Goal: Task Accomplishment & Management: Use online tool/utility

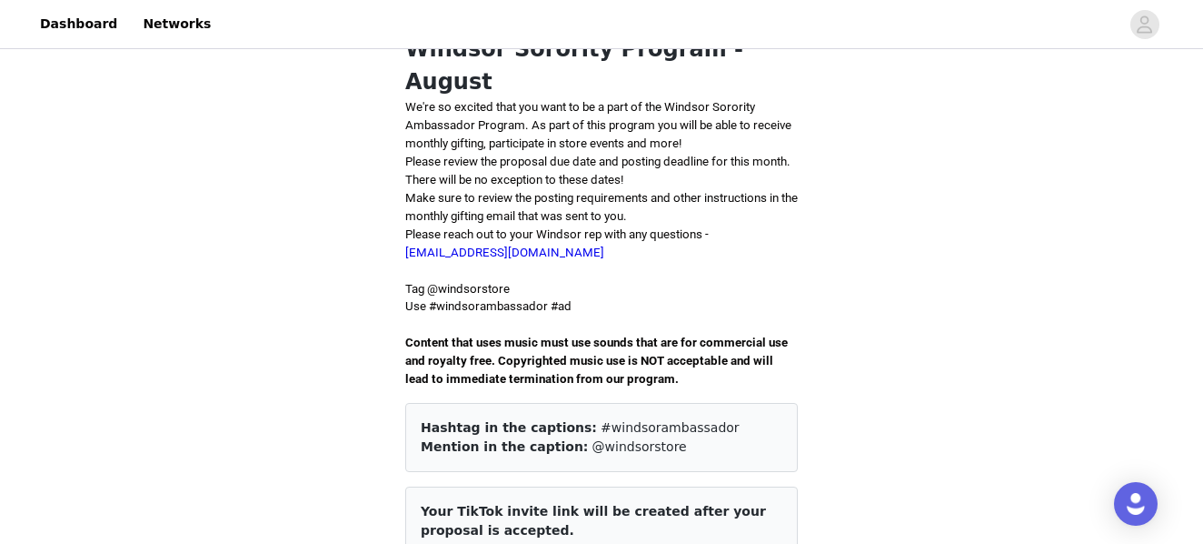
scroll to position [341, 0]
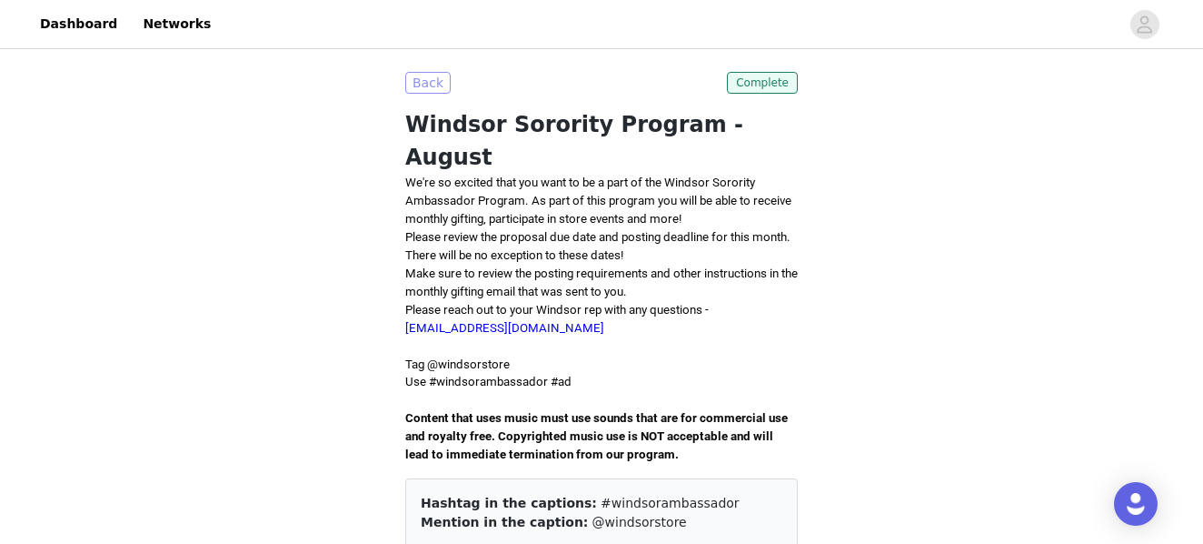
click at [448, 73] on div "Back" at bounding box center [427, 83] width 45 height 22
click at [425, 75] on button "Back" at bounding box center [427, 83] width 45 height 22
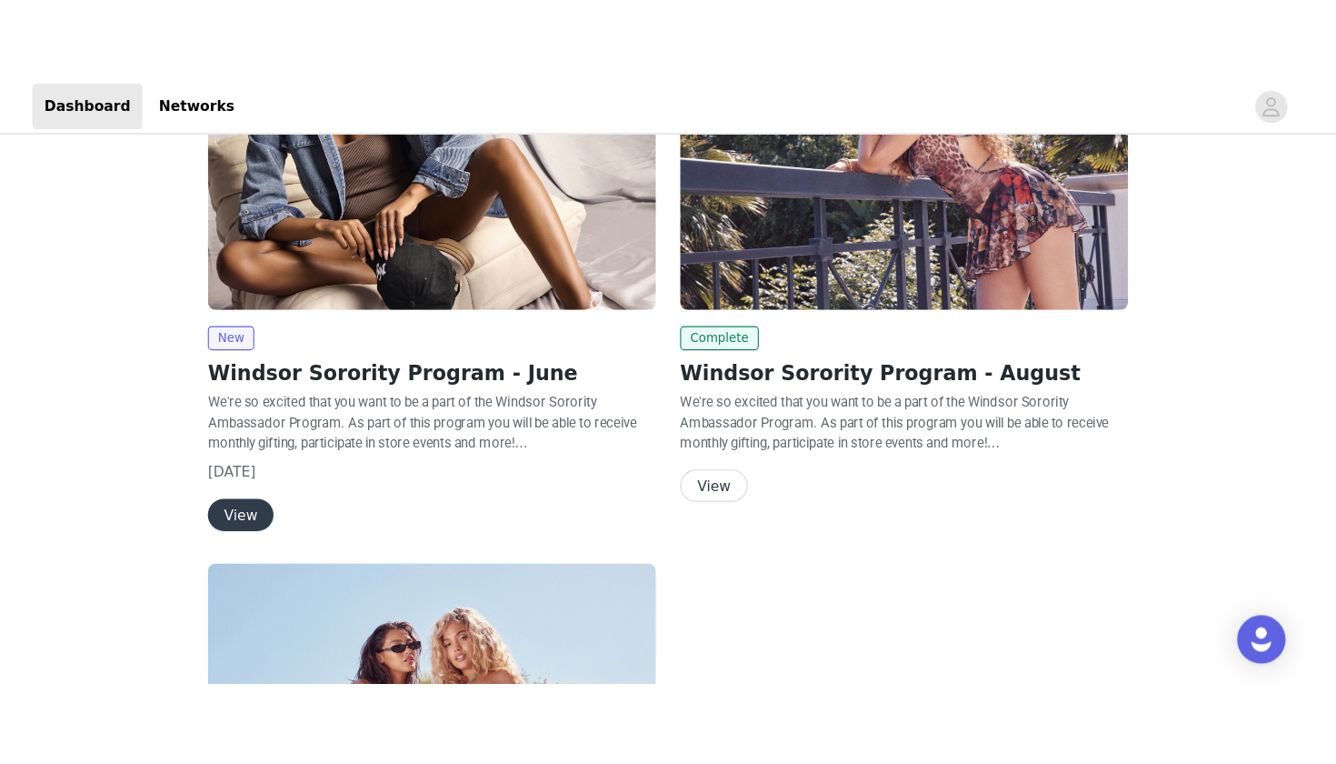
scroll to position [60, 0]
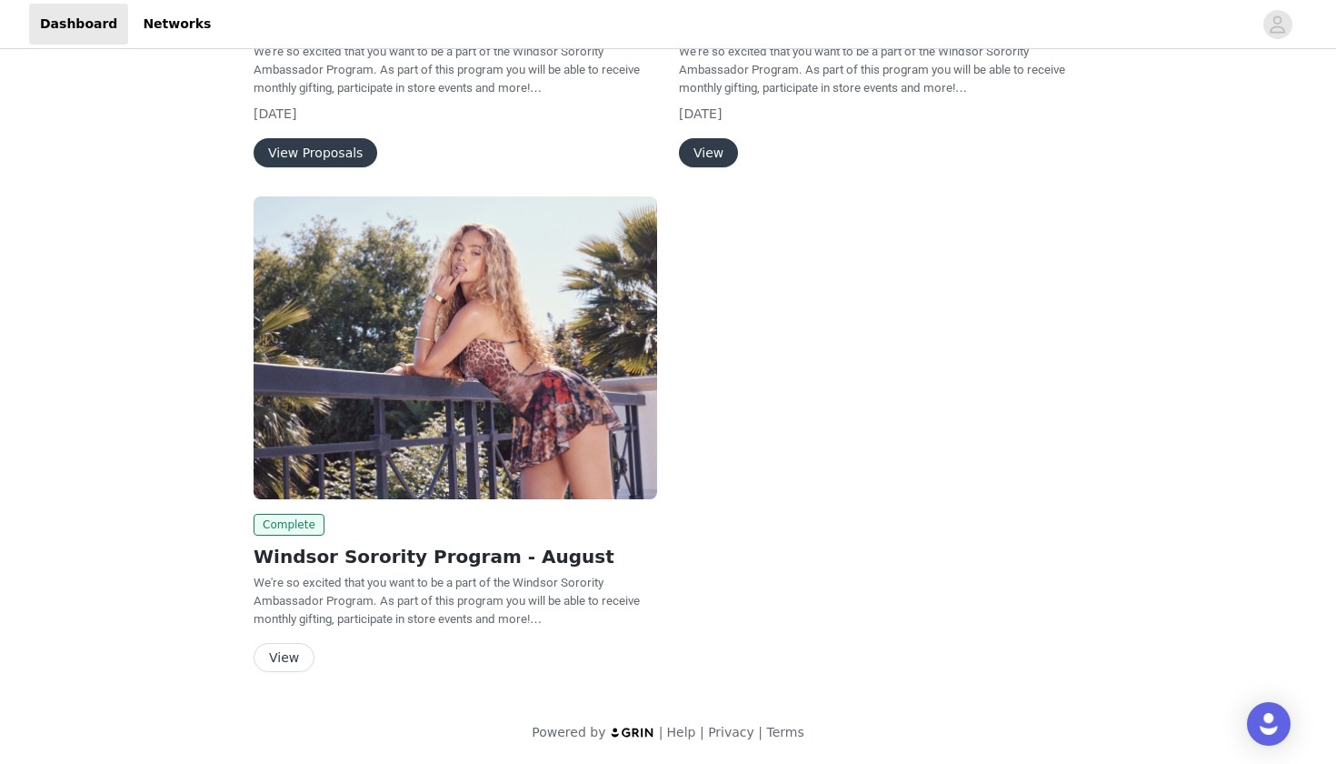
scroll to position [409, 0]
click at [294, 653] on button "View" at bounding box center [284, 657] width 61 height 29
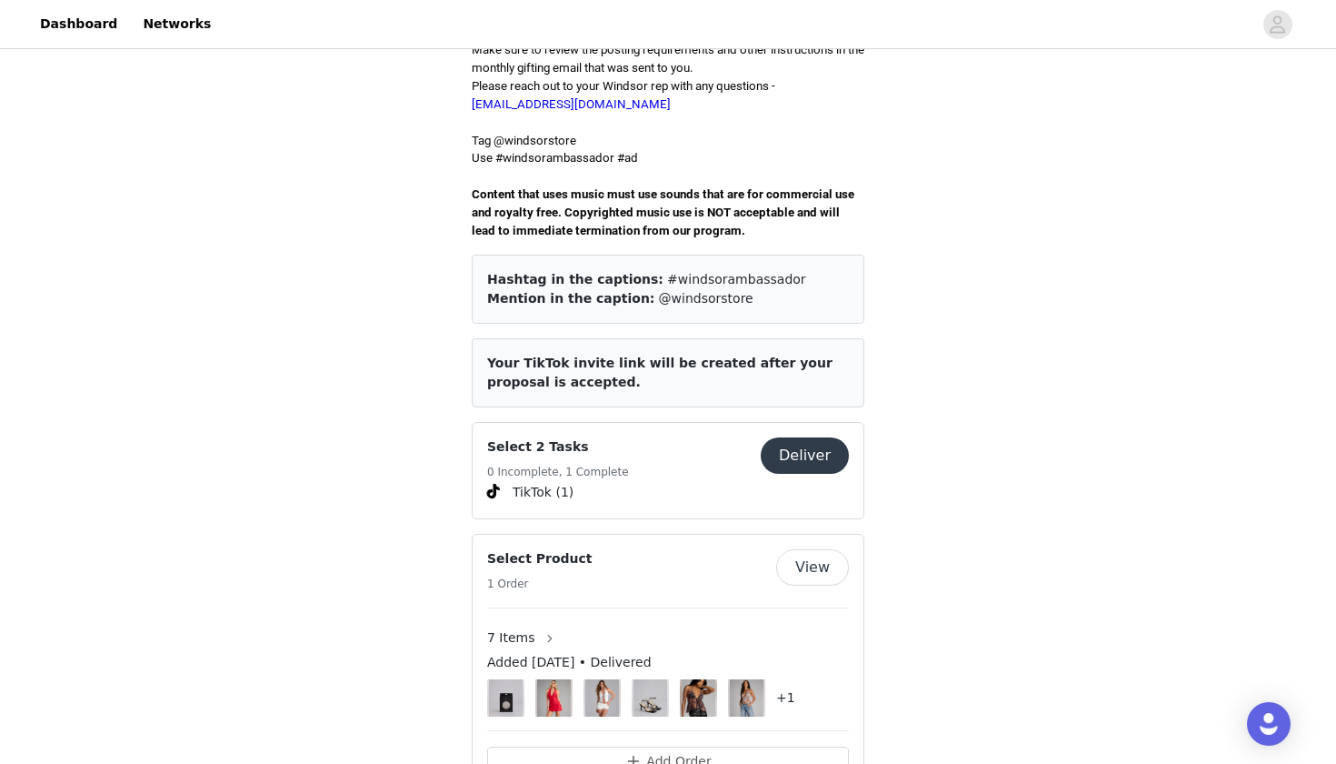
scroll to position [573, 0]
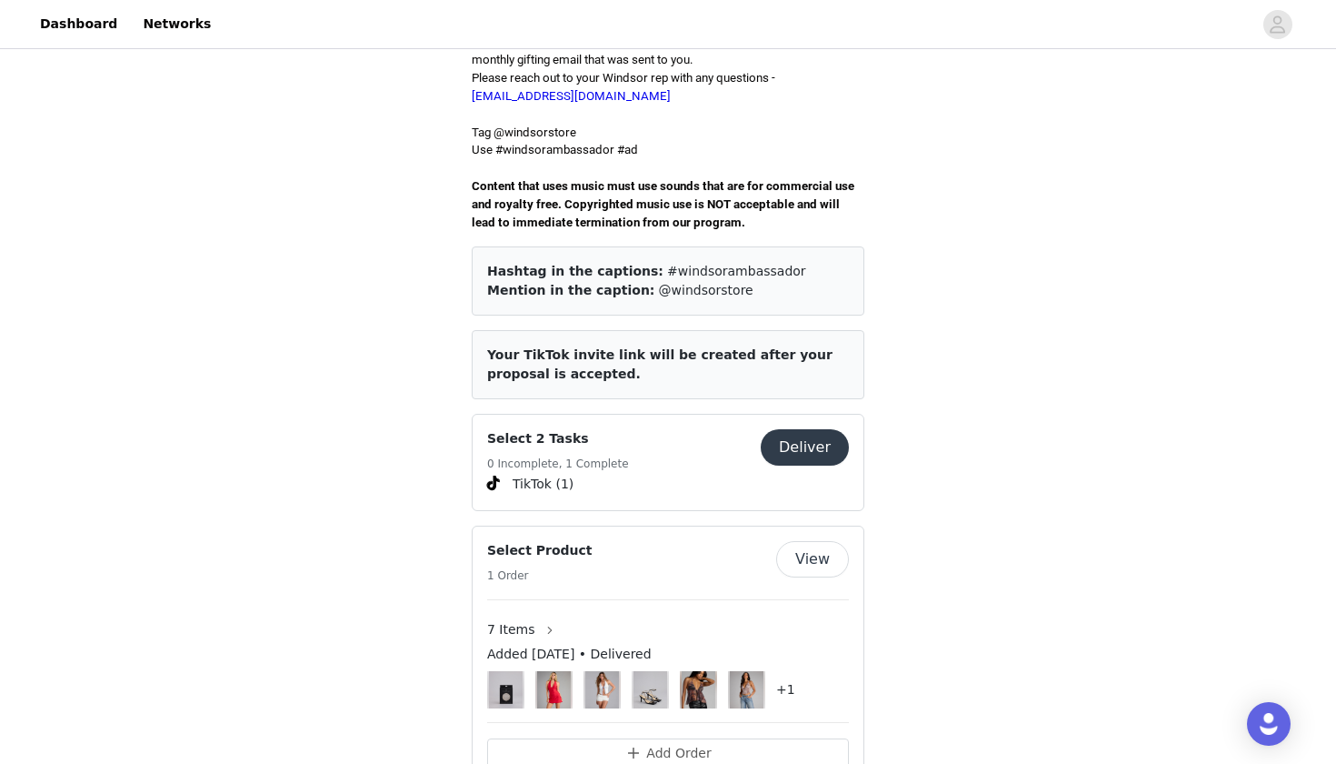
click at [783, 429] on button "Deliver" at bounding box center [805, 447] width 88 height 36
